Goal: Task Accomplishment & Management: Use online tool/utility

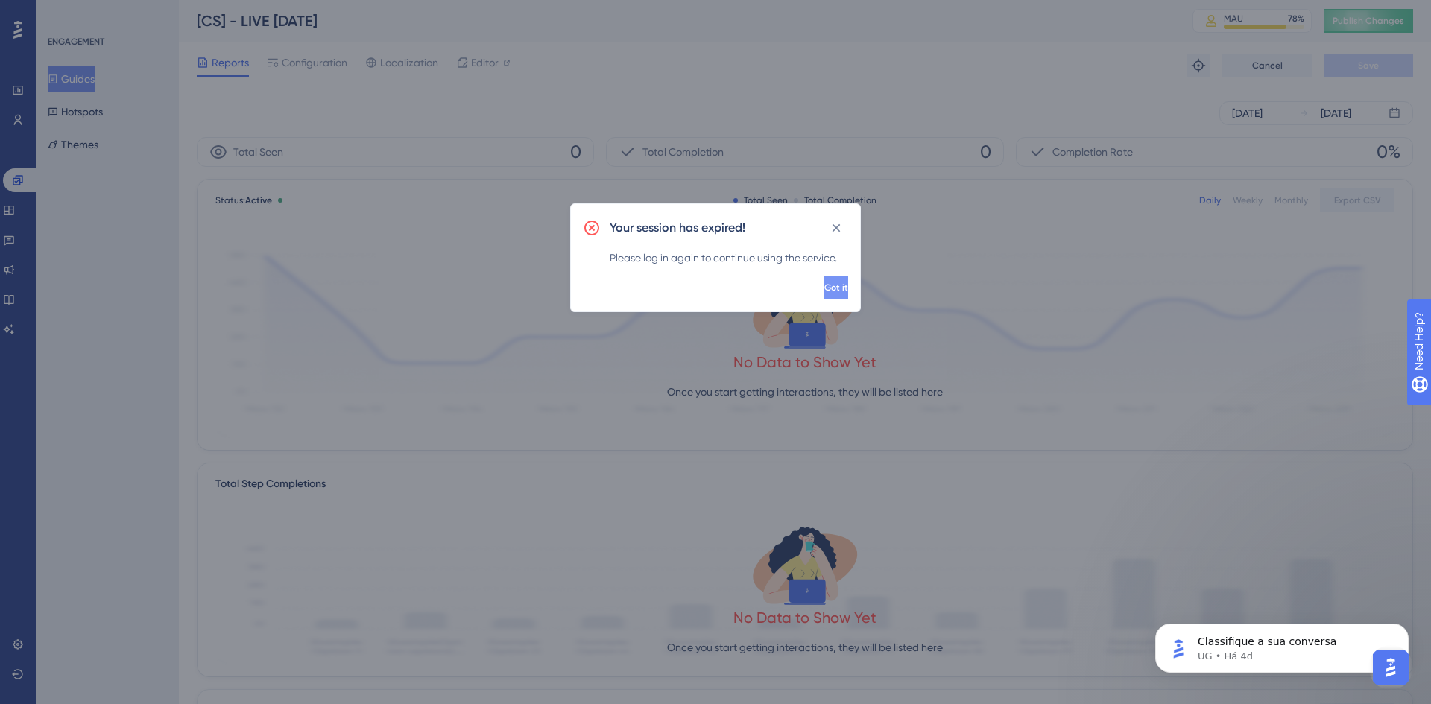
click at [830, 294] on button "Got it" at bounding box center [837, 288] width 24 height 24
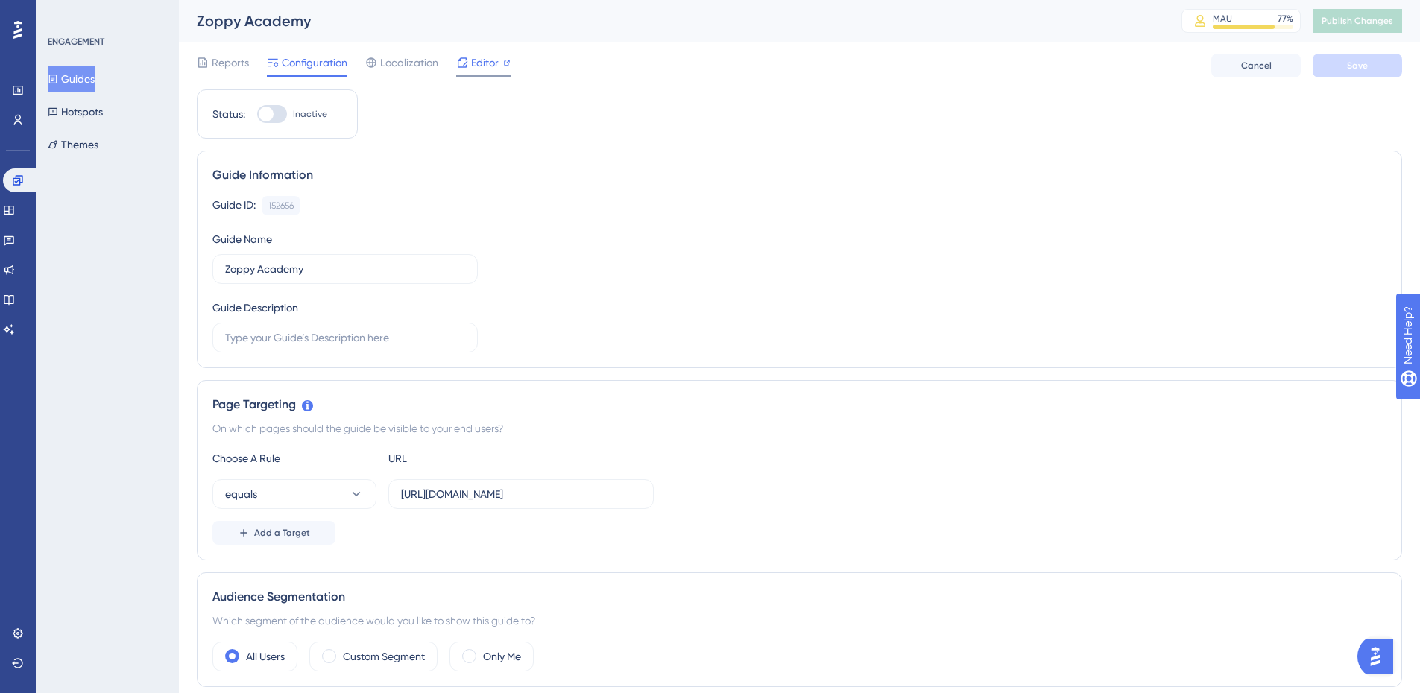
click at [470, 57] on div "Editor" at bounding box center [483, 63] width 54 height 18
